Goal: Task Accomplishment & Management: Use online tool/utility

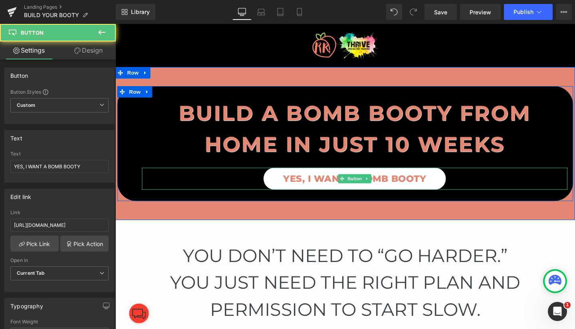
click at [321, 187] on span "YES, I WANT A BOMB BOOTY" at bounding box center [367, 187] width 150 height 14
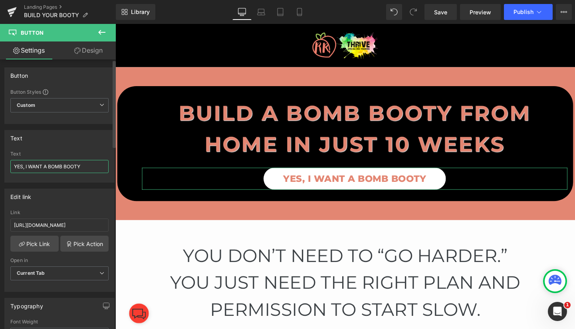
drag, startPoint x: 87, startPoint y: 162, endPoint x: 0, endPoint y: 171, distance: 87.8
click at [0, 171] on div "Text YES, I WANT A BOMB BOOTY Text YES, I WANT A BOMB BOOTY" at bounding box center [59, 153] width 119 height 59
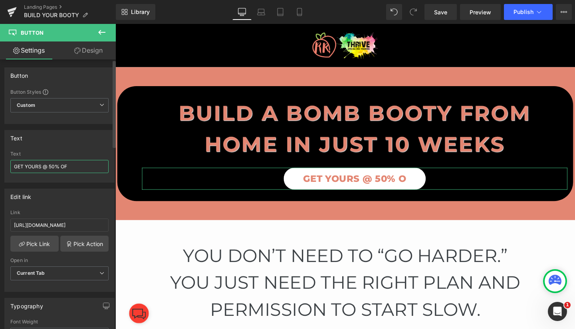
type input "GET YOURS @ 50% OFF"
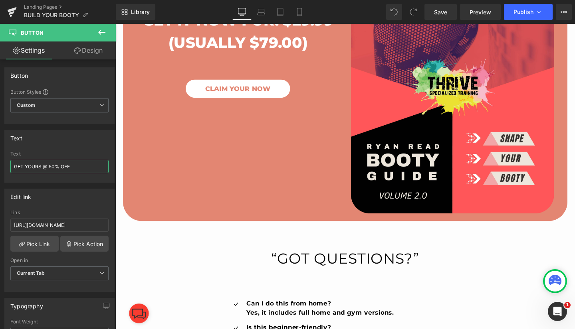
scroll to position [2377, 0]
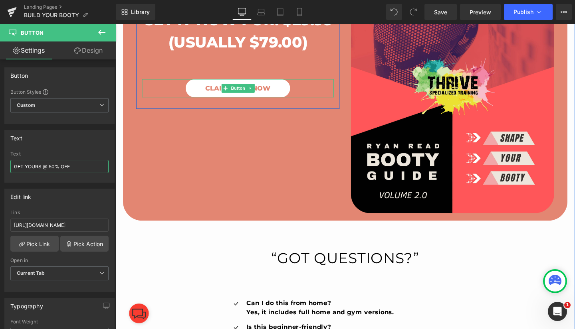
drag, startPoint x: 238, startPoint y: 109, endPoint x: 200, endPoint y: 111, distance: 38.0
click at [238, 97] on span "Button" at bounding box center [244, 92] width 18 height 10
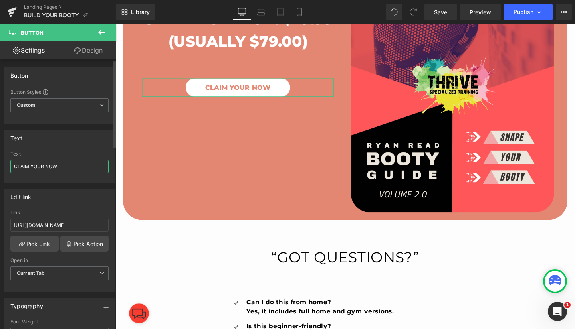
click at [66, 162] on input "CLAIM YOUR NOW" at bounding box center [59, 166] width 98 height 13
type input "CLAIM YOURS NOW @ 50% OFF"
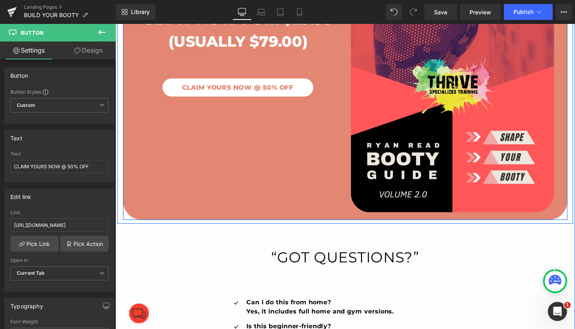
click at [234, 192] on div "GET IT NOW FOR: $29.99 (USUALLY $79.00) Heading Image CLAIM YOURS NOW @ 50% OFF…" at bounding box center [356, 84] width 467 height 293
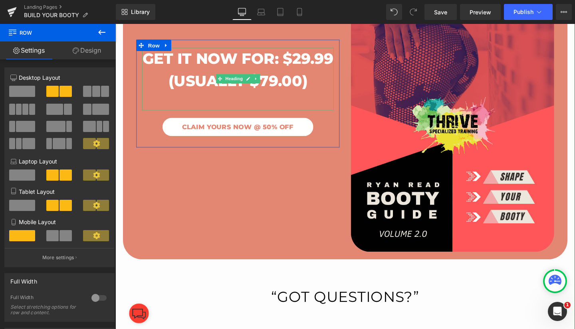
scroll to position [2334, 0]
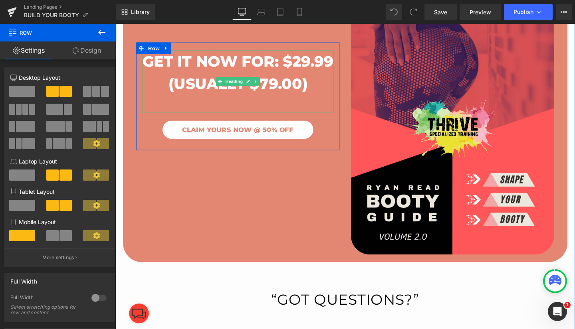
click at [238, 75] on h1 "GET IT NOW FOR: $29.99" at bounding box center [244, 64] width 202 height 24
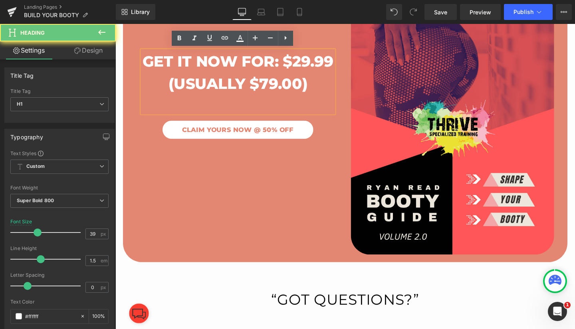
click at [231, 75] on h1 "GET IT NOW FOR: $29.99" at bounding box center [244, 64] width 202 height 24
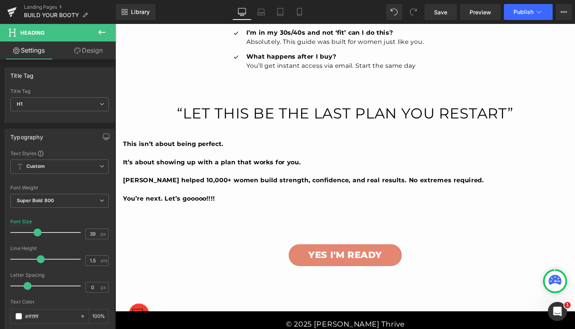
scroll to position [2750, 0]
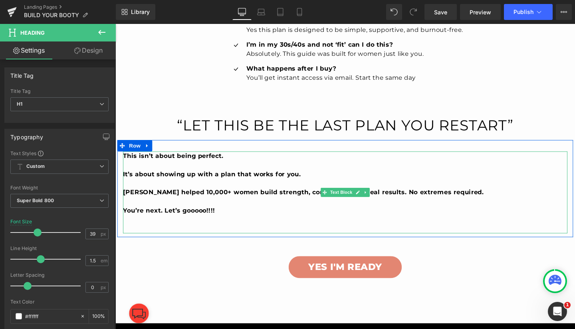
click at [245, 202] on b "[PERSON_NAME] helped 10,000+ women build strength, confidence, and real results…" at bounding box center [312, 201] width 379 height 8
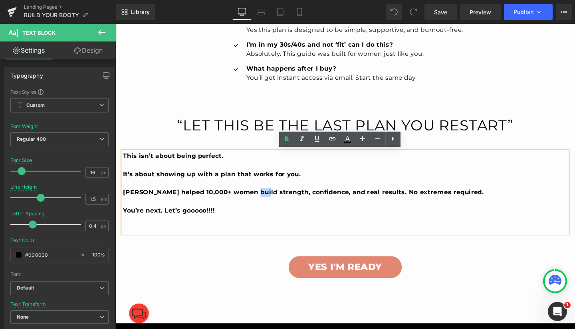
drag, startPoint x: 249, startPoint y: 202, endPoint x: 259, endPoint y: 202, distance: 9.6
click at [259, 202] on b "[PERSON_NAME] helped 10,000+ women build strength, confidence, and real results…" at bounding box center [312, 201] width 379 height 8
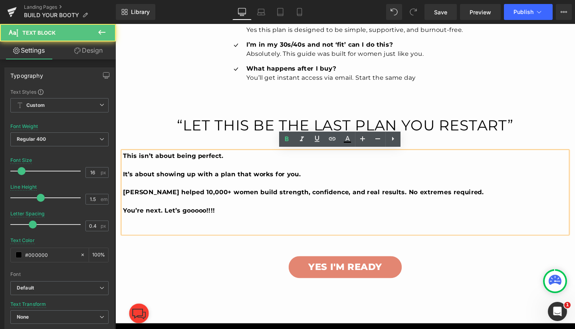
click at [248, 200] on b "[PERSON_NAME] helped 10,000+ women build strength, confidence, and real results…" at bounding box center [312, 201] width 379 height 8
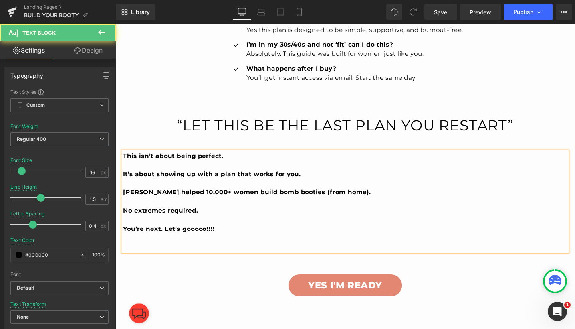
click at [209, 238] on b "You’re next. Let’s gooooo!!!!" at bounding box center [171, 240] width 97 height 8
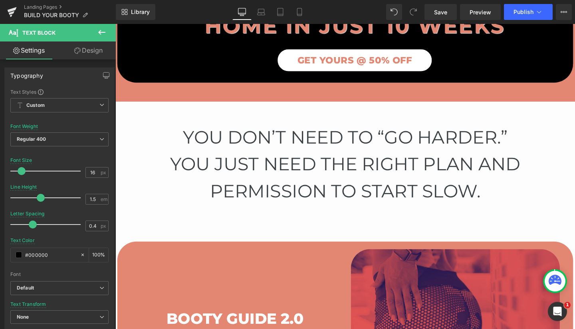
scroll to position [115, 0]
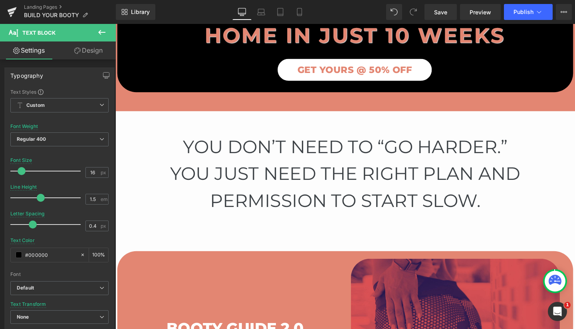
click at [325, 197] on h1 "You just need the right plan and permission to start slow." at bounding box center [356, 196] width 479 height 56
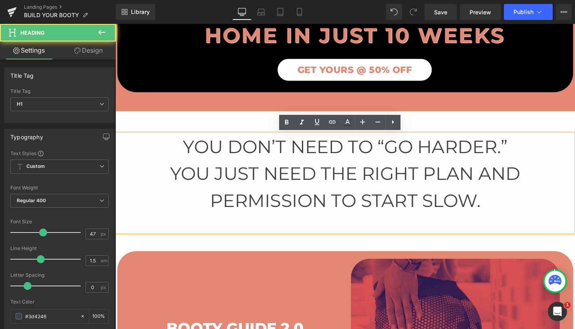
click at [190, 152] on h1 "You don’t need to “go harder.”" at bounding box center [356, 154] width 479 height 28
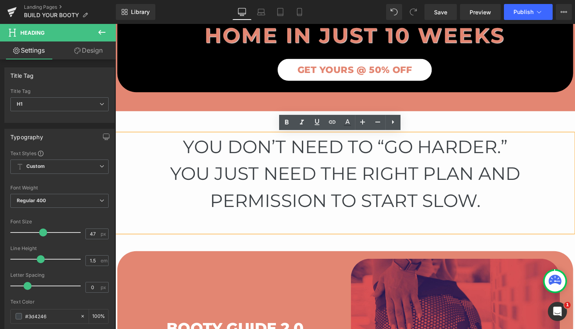
click at [186, 152] on h1 "You don’t need to “go harder.”" at bounding box center [356, 154] width 479 height 28
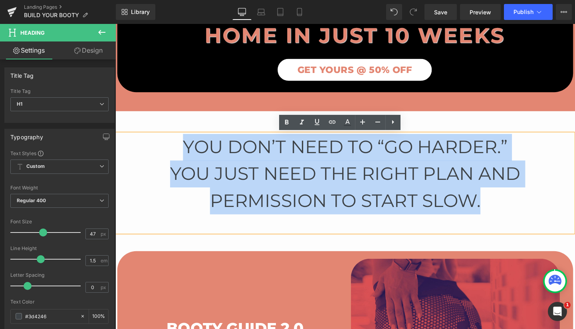
drag, startPoint x: 187, startPoint y: 152, endPoint x: 505, endPoint y: 210, distance: 323.1
click at [505, 210] on div "You don’t need to “go harder.” You just need the right plan and permission to s…" at bounding box center [356, 192] width 479 height 104
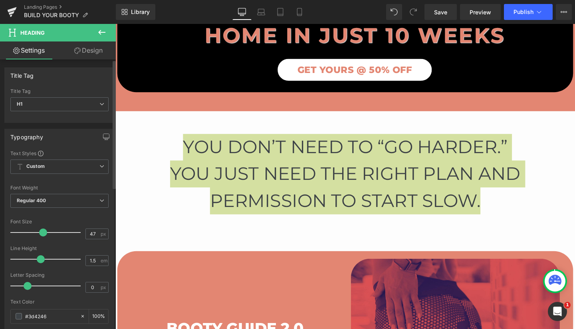
click at [41, 235] on span at bounding box center [43, 233] width 8 height 8
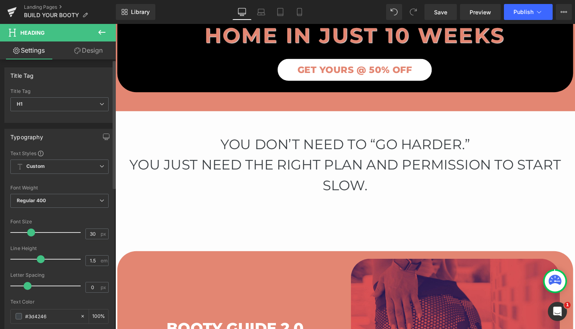
type input "29"
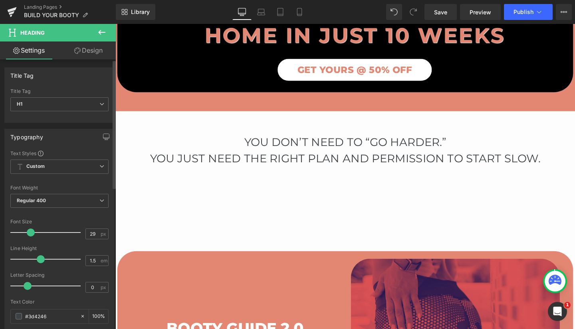
drag, startPoint x: 41, startPoint y: 232, endPoint x: 29, endPoint y: 232, distance: 12.0
click at [29, 232] on span at bounding box center [31, 233] width 8 height 8
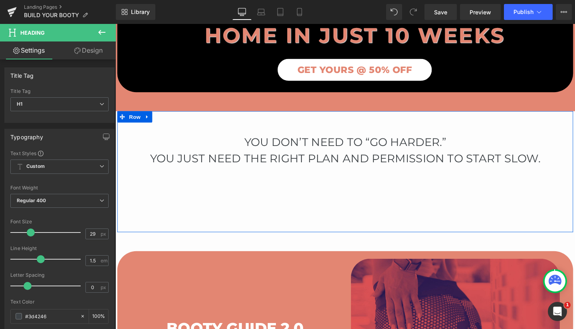
click at [297, 204] on div "You don’t need to “go harder.” You just need the right plan and permission to s…" at bounding box center [356, 192] width 479 height 104
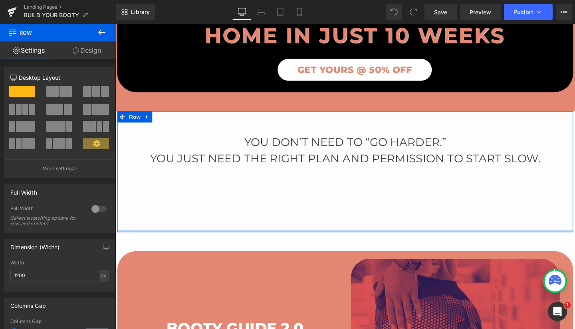
drag, startPoint x: 317, startPoint y: 242, endPoint x: 314, endPoint y: 205, distance: 36.4
click at [313, 185] on div "You don’t need to “go harder.” You just need the right plan and permission to s…" at bounding box center [356, 180] width 479 height 128
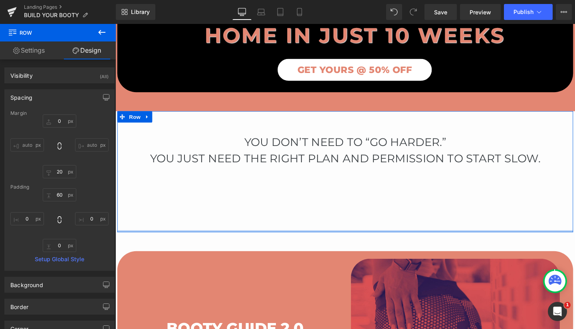
type input "0px"
drag, startPoint x: 315, startPoint y: 242, endPoint x: 317, endPoint y: 208, distance: 33.6
click at [317, 208] on div "You don’t need to “go harder.” You just need the right plan and permission to s…" at bounding box center [356, 180] width 479 height 128
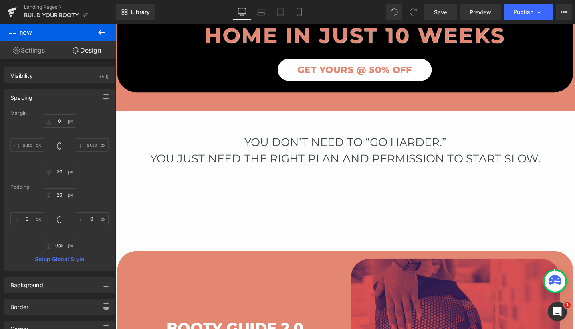
click at [309, 204] on div "You don’t need to “go harder.” You just need the right plan and permission to s…" at bounding box center [356, 192] width 479 height 104
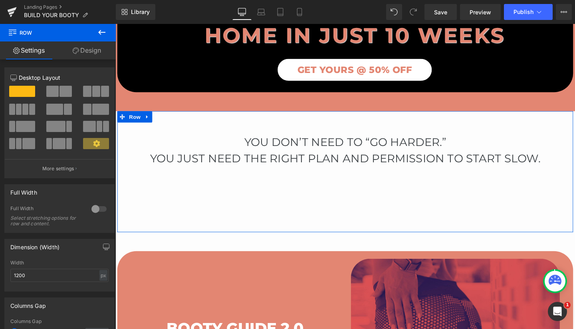
click at [339, 214] on div "You don’t need to “go harder.” You just need the right plan and permission to s…" at bounding box center [356, 192] width 479 height 104
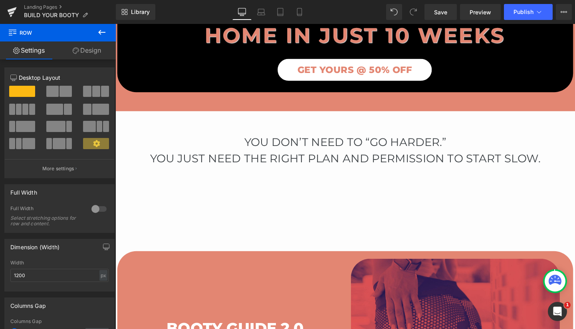
click at [350, 229] on div "You don’t need to “go harder.” You just need the right plan and permission to s…" at bounding box center [356, 192] width 479 height 104
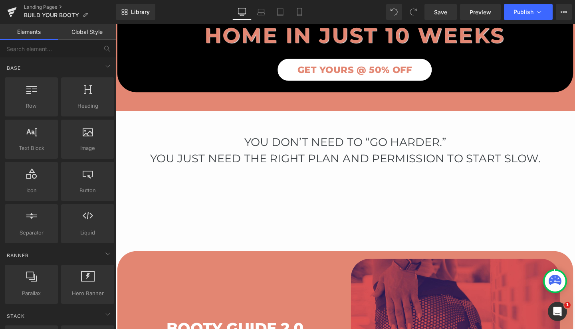
click at [484, 67] on div "GET YOURS @ 50% OFF" at bounding box center [366, 72] width 447 height 23
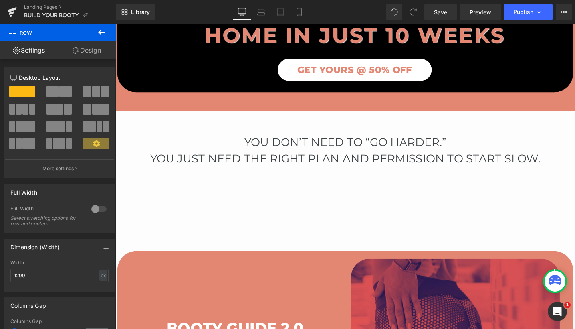
drag, startPoint x: 347, startPoint y: 242, endPoint x: 362, endPoint y: 219, distance: 27.9
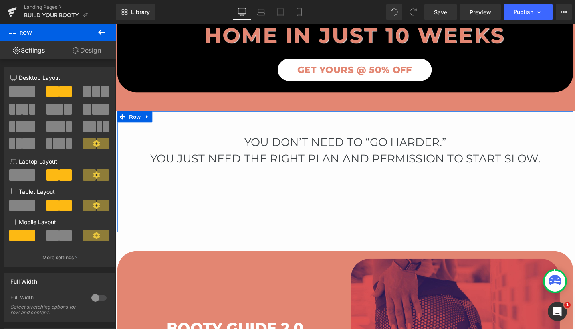
click at [319, 220] on div "You don’t need to “go harder.” You just need the right plan and permission to s…" at bounding box center [356, 192] width 479 height 104
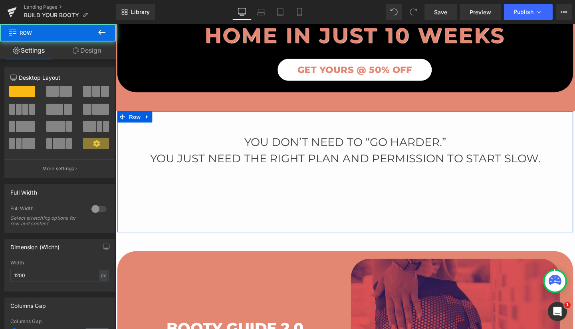
click at [229, 224] on div "You don’t need to “go harder.” You just need the right plan and permission to s…" at bounding box center [356, 192] width 479 height 104
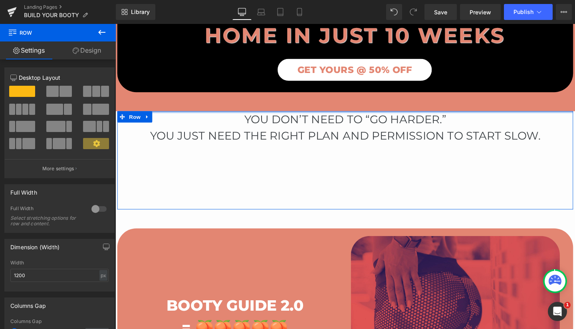
drag, startPoint x: 184, startPoint y: 139, endPoint x: 184, endPoint y: 113, distance: 25.6
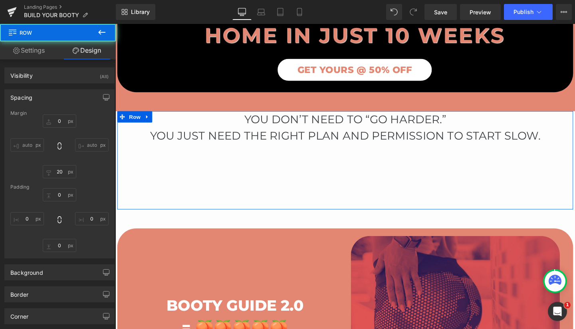
click at [225, 169] on div "You don’t need to “go harder.” You just need the right plan and permission to s…" at bounding box center [356, 168] width 479 height 104
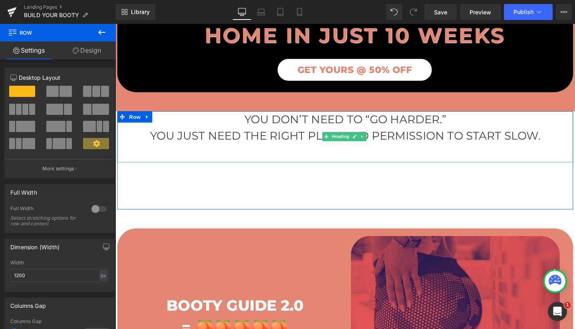
click at [241, 161] on div at bounding box center [356, 165] width 479 height 10
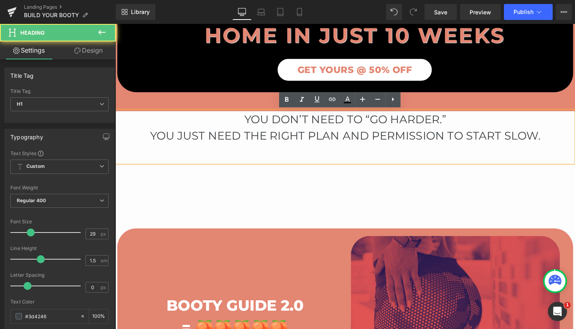
drag, startPoint x: 241, startPoint y: 170, endPoint x: 241, endPoint y: 163, distance: 7.2
click at [241, 163] on div "You don’t need to “go harder.” You just need the right plan and permission to s…" at bounding box center [356, 143] width 479 height 54
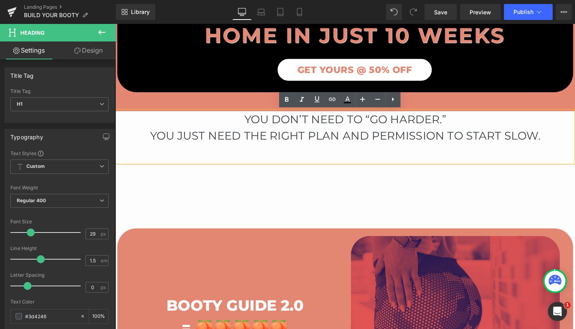
click at [246, 183] on div "You don’t need to “go harder.” You just need the right plan and permission to s…" at bounding box center [356, 168] width 479 height 104
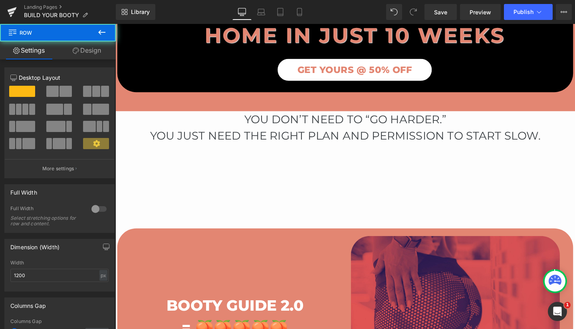
click at [255, 208] on div "You don’t need to “go harder.” You just need the right plan and permission to s…" at bounding box center [356, 168] width 479 height 104
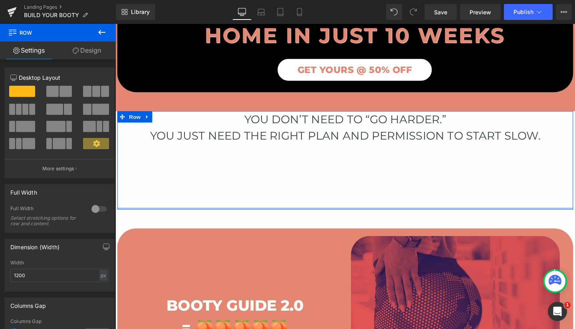
drag, startPoint x: 262, startPoint y: 218, endPoint x: 263, endPoint y: 198, distance: 19.6
click at [263, 198] on div "You don’t need to “go harder.” You just need the right plan and permission to s…" at bounding box center [356, 168] width 479 height 104
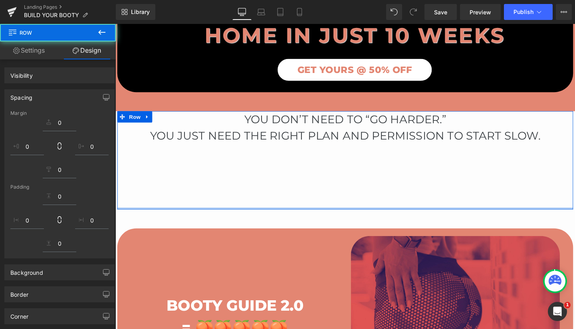
click at [171, 202] on div "You don’t need to “go harder.” You just need the right plan and permission to s…" at bounding box center [356, 168] width 479 height 104
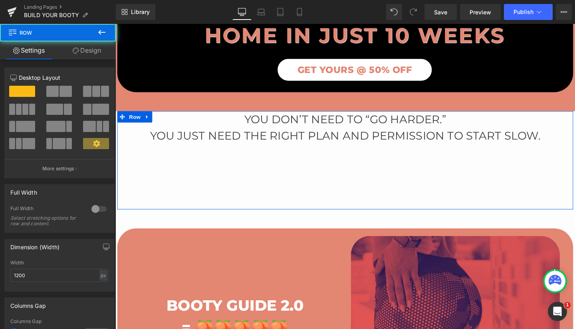
click at [173, 180] on div "You don’t need to “go harder.” You just need the right plan and permission to s…" at bounding box center [356, 168] width 479 height 104
click at [172, 207] on div "You don’t need to “go harder.” You just need the right plan and permission to s…" at bounding box center [356, 168] width 479 height 104
click at [178, 212] on div "You don’t need to “go harder.” You just need the right plan and permission to s…" at bounding box center [356, 168] width 479 height 104
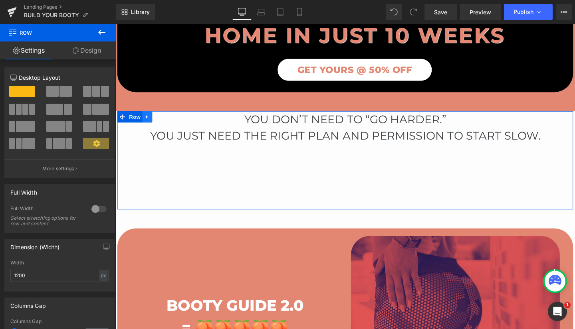
click at [146, 123] on icon at bounding box center [149, 122] width 6 height 6
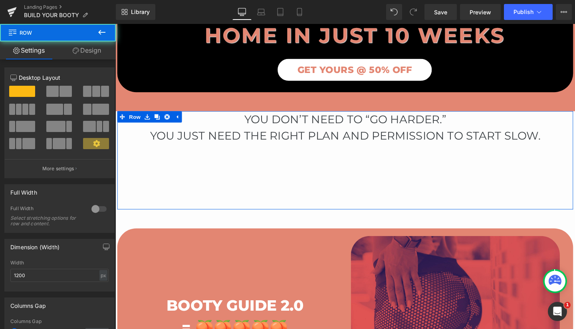
click at [153, 197] on div "You don’t need to “go harder.” You just need the right plan and permission to s…" at bounding box center [356, 168] width 479 height 104
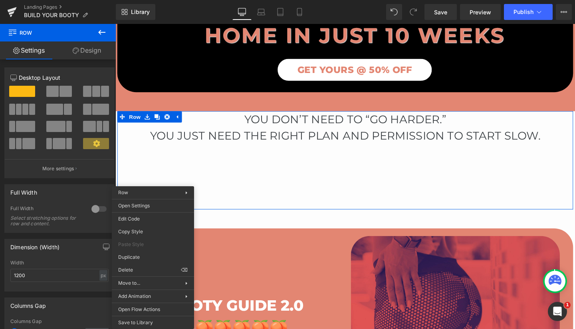
click at [258, 189] on div "You don’t need to “go harder.” You just need the right plan and permission to s…" at bounding box center [356, 168] width 479 height 104
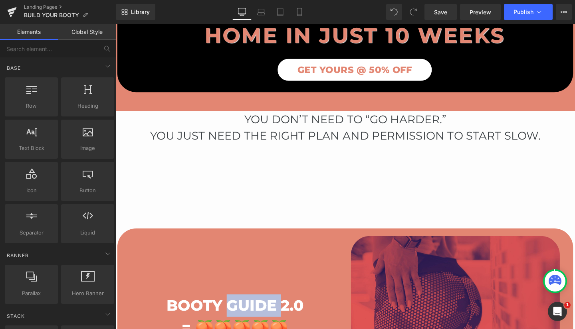
click at [289, 277] on div "BOOTY Guide 2.0 = 🍑🍑🍑🍑🍑 Heading Image I'M IN Button Row" at bounding box center [241, 320] width 232 height 147
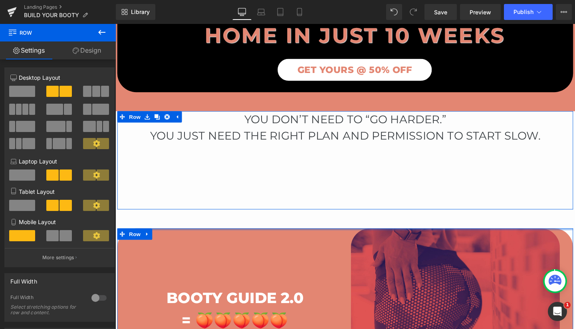
drag, startPoint x: 297, startPoint y: 239, endPoint x: 297, endPoint y: 216, distance: 23.2
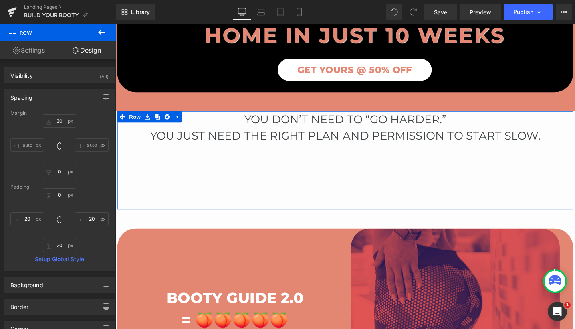
click at [266, 194] on div "You don’t need to “go harder.” You just need the right plan and permission to s…" at bounding box center [356, 168] width 479 height 104
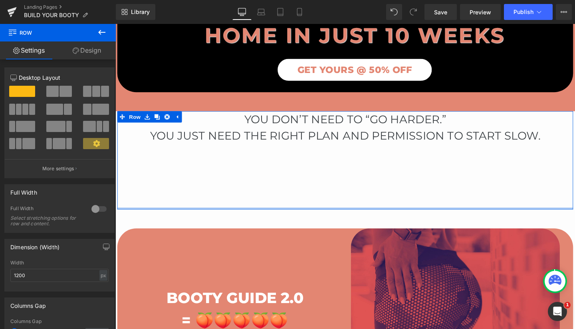
drag, startPoint x: 272, startPoint y: 218, endPoint x: 272, endPoint y: 193, distance: 25.2
click at [272, 193] on div "You don’t need to “go harder.” You just need the right plan and permission to s…" at bounding box center [356, 168] width 479 height 104
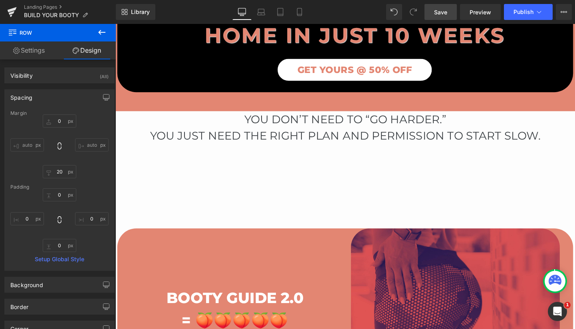
click at [443, 9] on span "Save" at bounding box center [440, 12] width 13 height 8
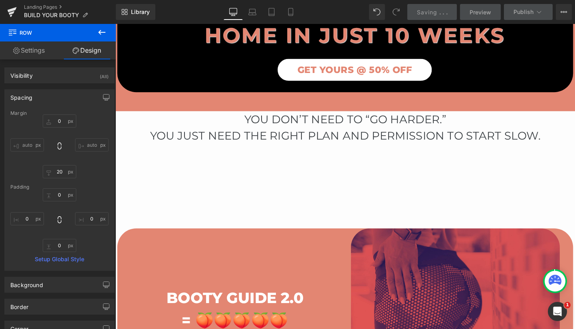
click at [481, 17] on link "Preview" at bounding box center [480, 12] width 41 height 16
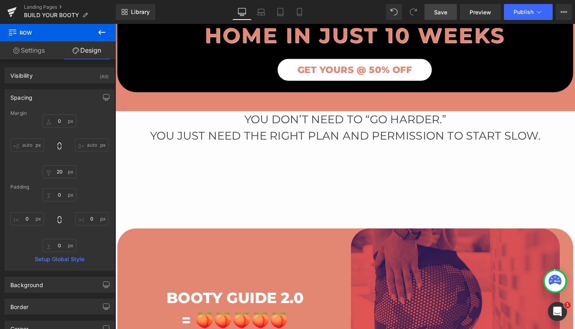
click at [449, 11] on link "Save" at bounding box center [440, 12] width 32 height 16
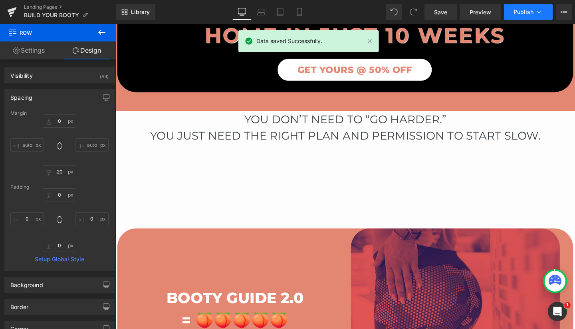
click at [527, 12] on span "Publish" at bounding box center [523, 12] width 20 height 6
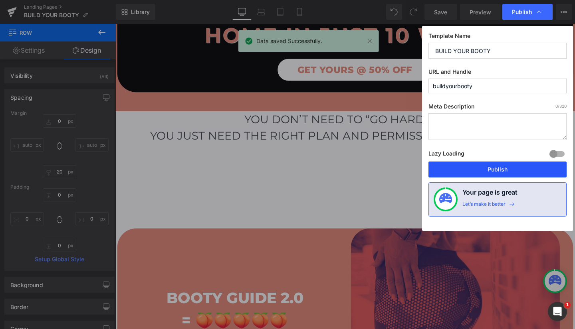
click at [504, 171] on button "Publish" at bounding box center [497, 170] width 138 height 16
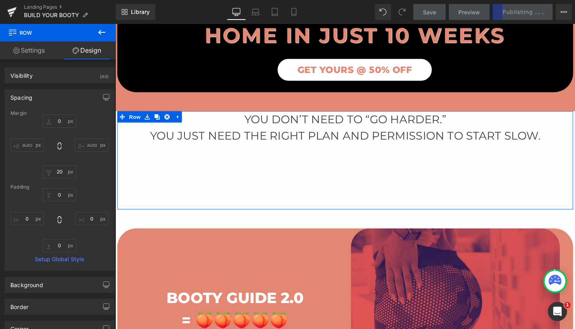
click at [289, 170] on div "You don’t need to “go harder.” You just need the right plan and permission to s…" at bounding box center [356, 168] width 479 height 104
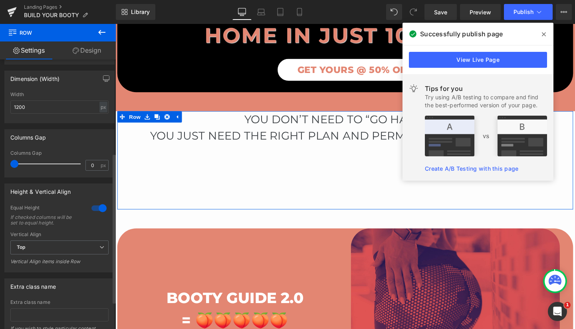
scroll to position [169, 0]
click at [95, 298] on div "Extra class name Extra class name If you wish to style particular content eleme…" at bounding box center [59, 317] width 110 height 78
click at [93, 244] on span "Top" at bounding box center [59, 247] width 98 height 14
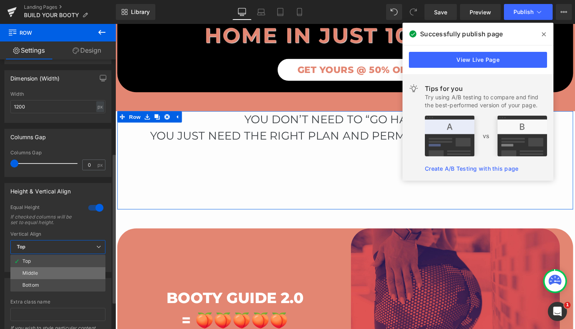
click at [53, 271] on li "Middle" at bounding box center [57, 273] width 95 height 12
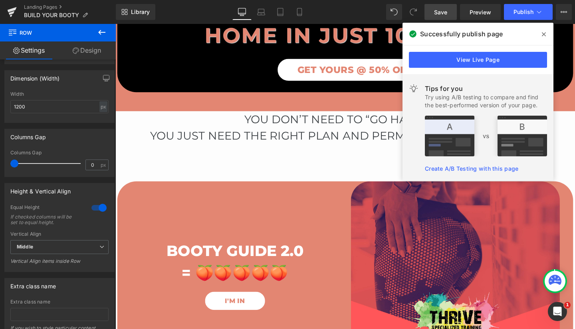
click at [445, 10] on span "Save" at bounding box center [440, 12] width 13 height 8
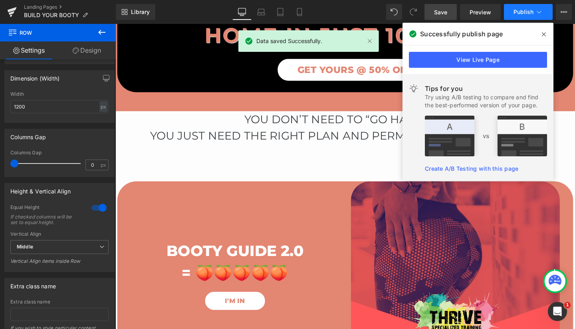
click at [524, 9] on span "Publish" at bounding box center [523, 12] width 20 height 6
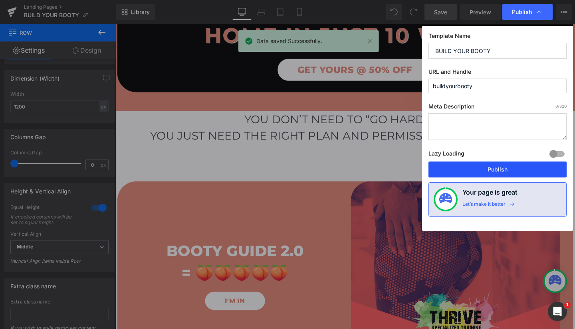
click at [505, 168] on button "Publish" at bounding box center [497, 170] width 138 height 16
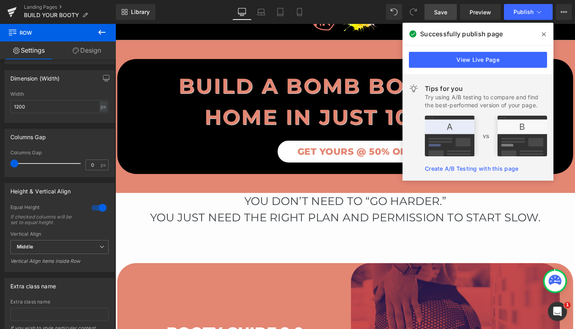
scroll to position [0, 0]
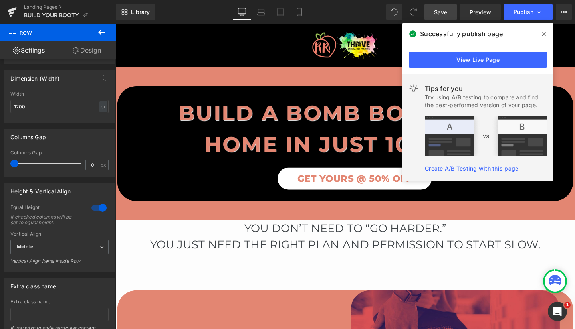
click at [545, 32] on icon at bounding box center [544, 34] width 4 height 6
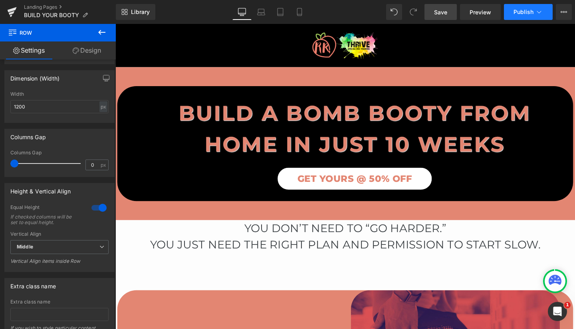
click at [544, 14] on button "Publish" at bounding box center [528, 12] width 49 height 16
click at [485, 9] on span "Preview" at bounding box center [480, 12] width 22 height 8
click at [537, 10] on icon at bounding box center [539, 12] width 8 height 8
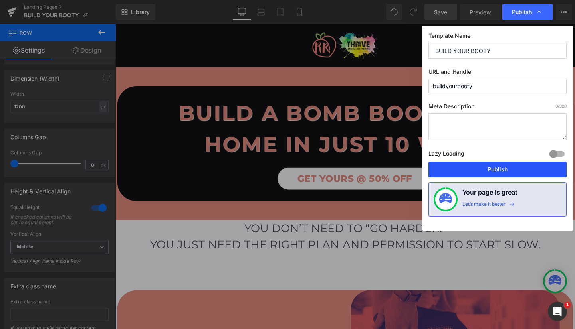
click at [507, 168] on button "Publish" at bounding box center [497, 170] width 138 height 16
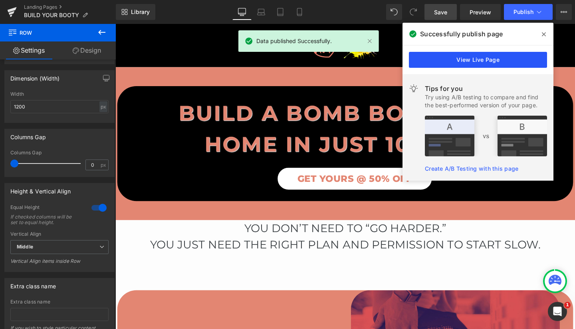
click at [481, 59] on link "View Live Page" at bounding box center [478, 60] width 138 height 16
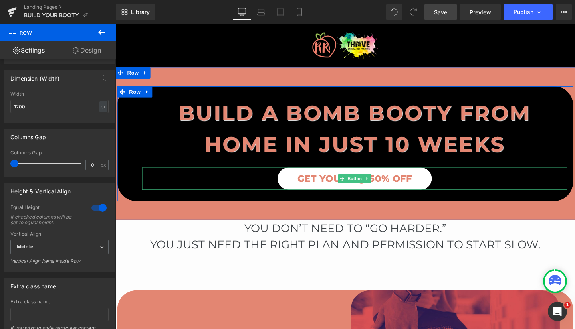
click at [330, 186] on span "GET YOURS @ 50% OFF" at bounding box center [367, 187] width 121 height 14
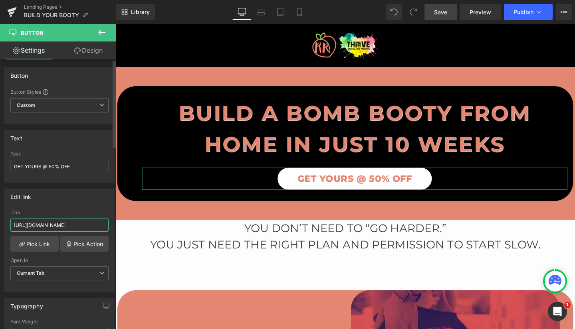
scroll to position [0, 89]
drag, startPoint x: 13, startPoint y: 223, endPoint x: 111, endPoint y: 234, distance: 98.0
click at [111, 234] on div "[URL][DOMAIN_NAME] Link [URL][DOMAIN_NAME] Pick Link Pick Action Current Tab Ne…" at bounding box center [59, 251] width 109 height 82
paste input "text"
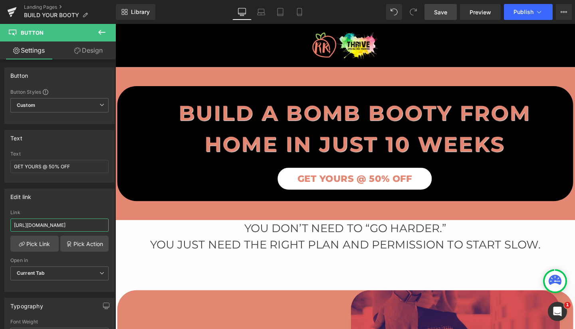
type input "[URL][DOMAIN_NAME]"
click at [445, 10] on span "Save" at bounding box center [440, 12] width 13 height 8
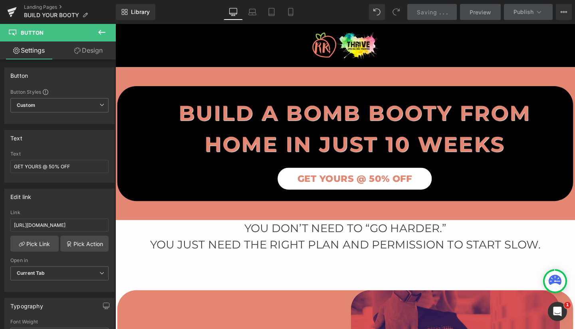
scroll to position [0, 0]
